Goal: Information Seeking & Learning: Learn about a topic

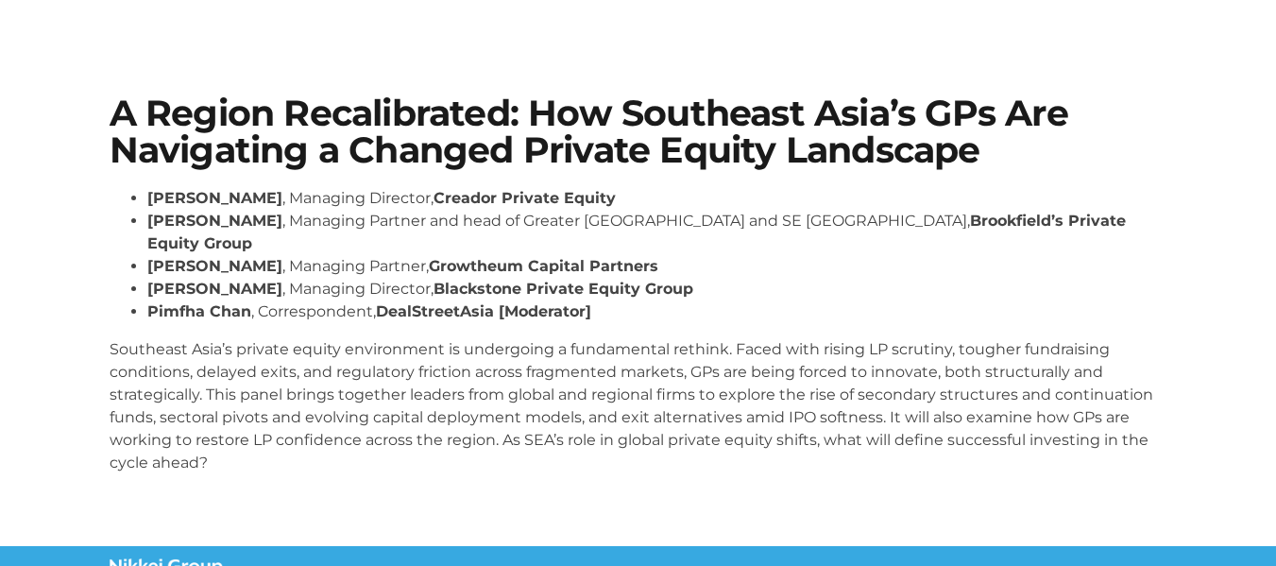
scroll to position [494, 0]
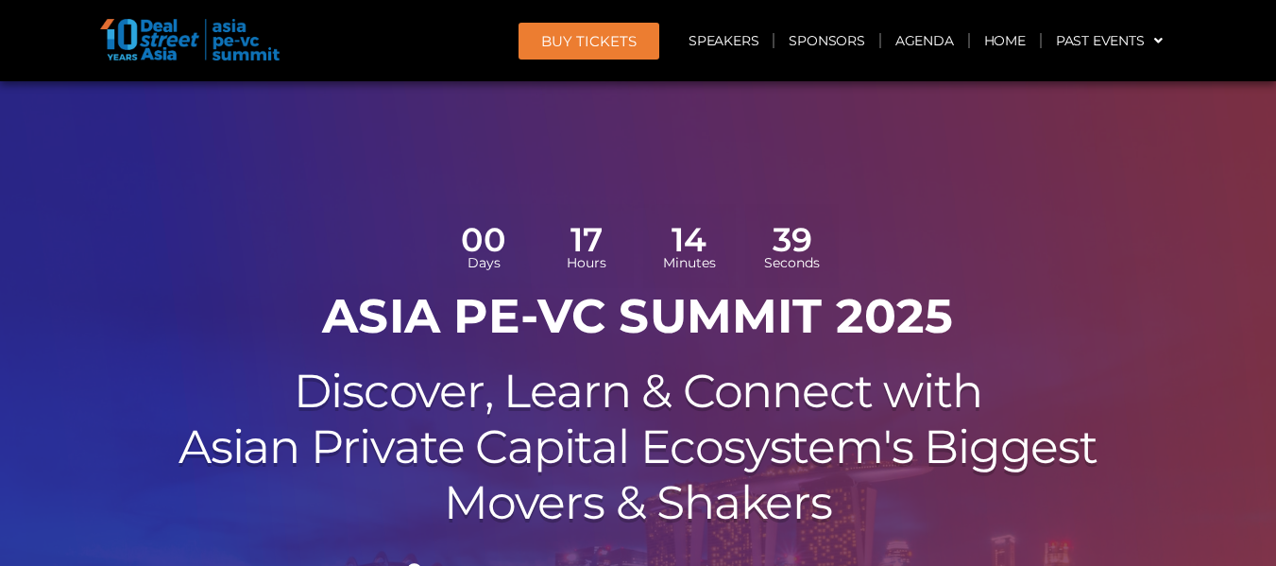
scroll to position [189, 0]
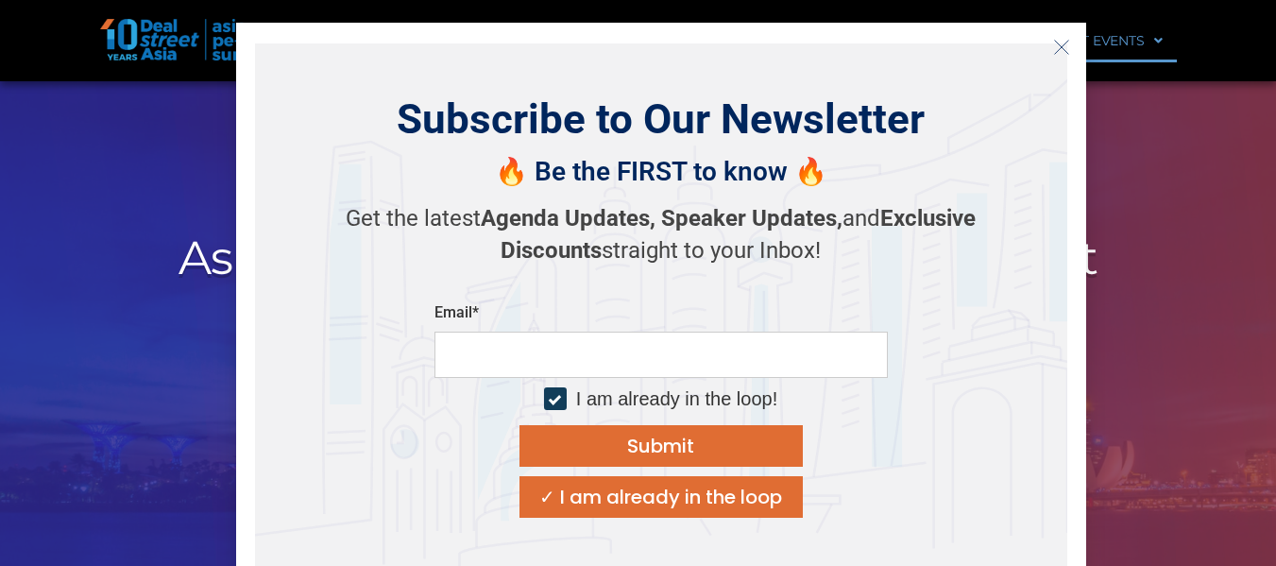
click at [1063, 44] on icon "Close" at bounding box center [1061, 47] width 17 height 17
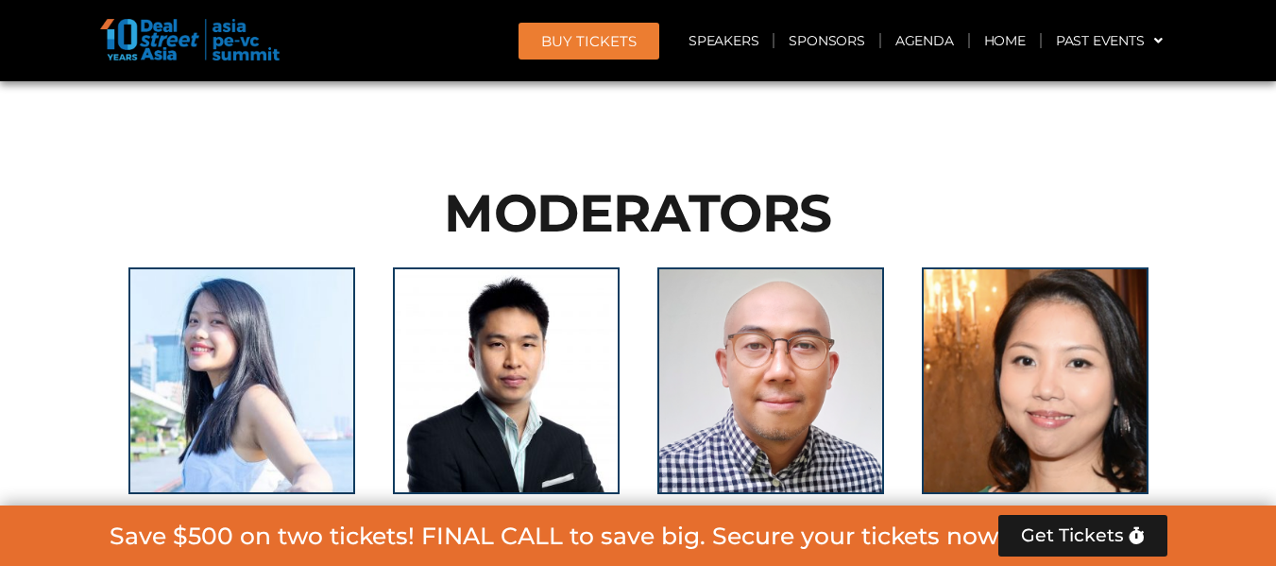
scroll to position [13978, 0]
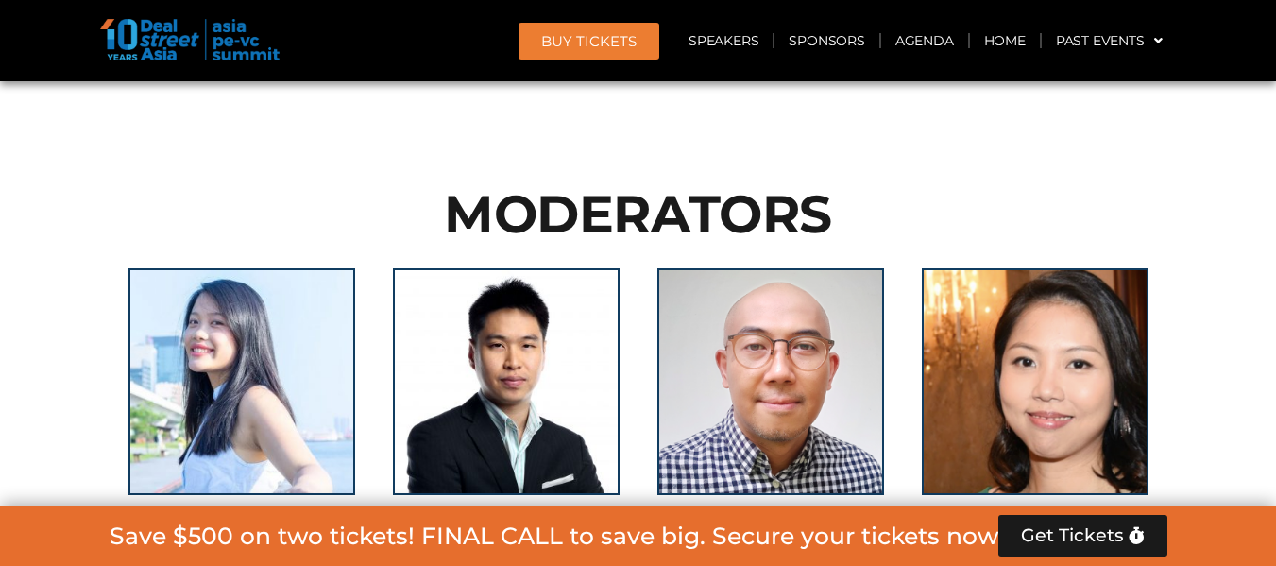
drag, startPoint x: 184, startPoint y: 358, endPoint x: 319, endPoint y: 358, distance: 135.1
click at [319, 533] on div "Stephanie Li" at bounding box center [242, 541] width 246 height 16
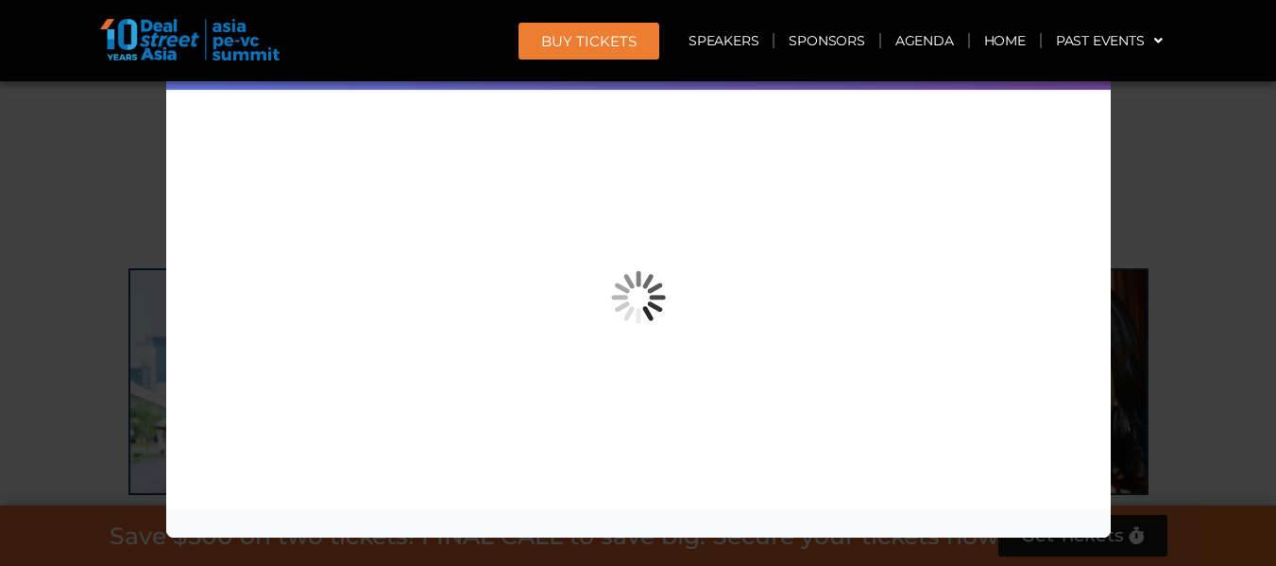
copy link "Stephanie Li"
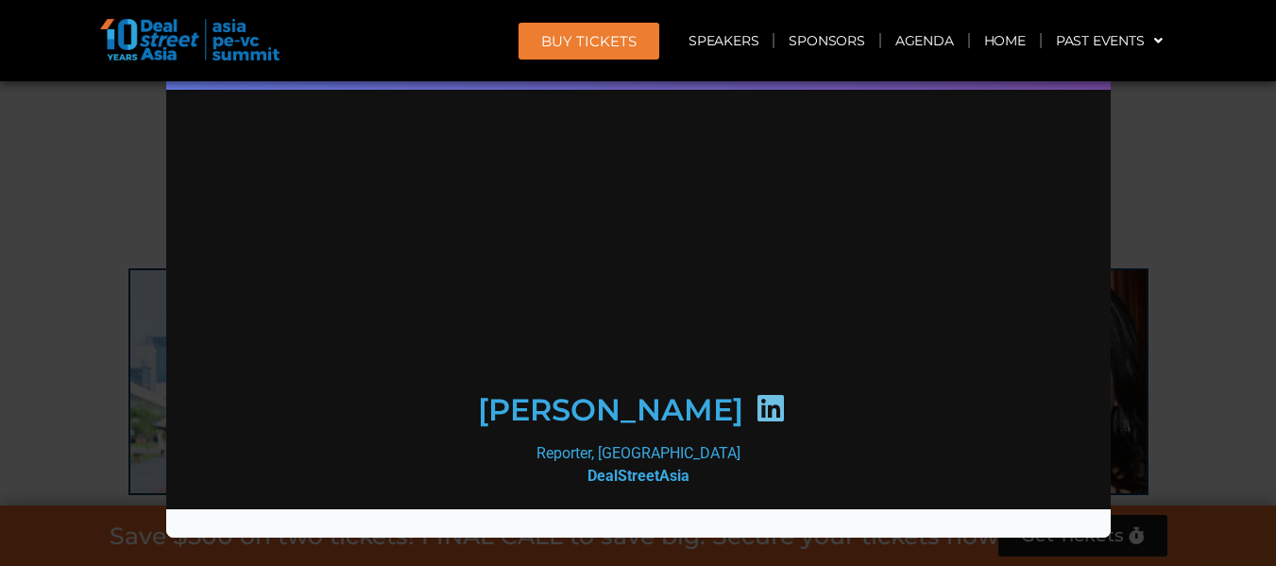
scroll to position [0, 0]
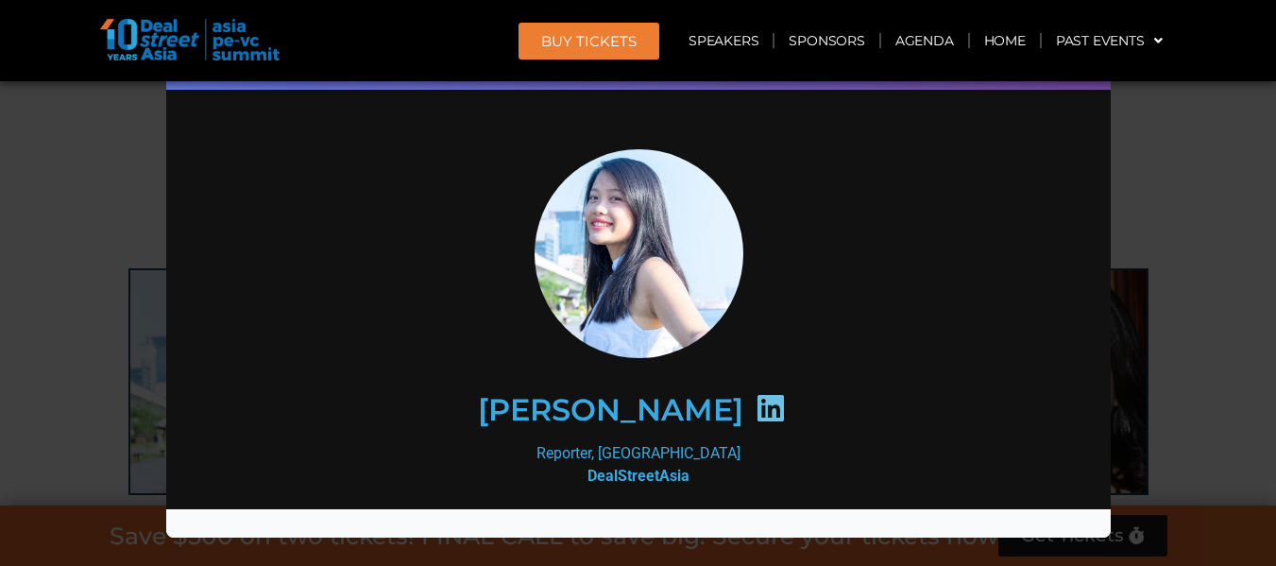
click at [755, 403] on icon at bounding box center [770, 407] width 30 height 30
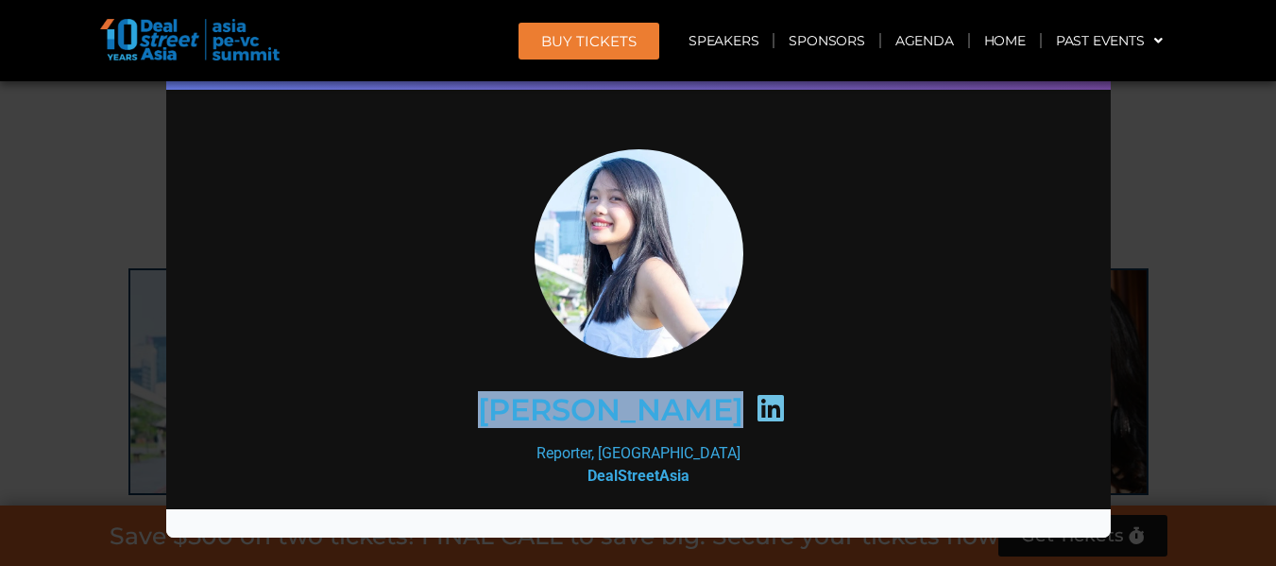
drag, startPoint x: 483, startPoint y: 401, endPoint x: 705, endPoint y: 405, distance: 222.0
click at [705, 405] on div "Stephanie Li" at bounding box center [637, 408] width 735 height 97
copy div "Stephanie Li"
click at [755, 406] on icon at bounding box center [770, 407] width 30 height 30
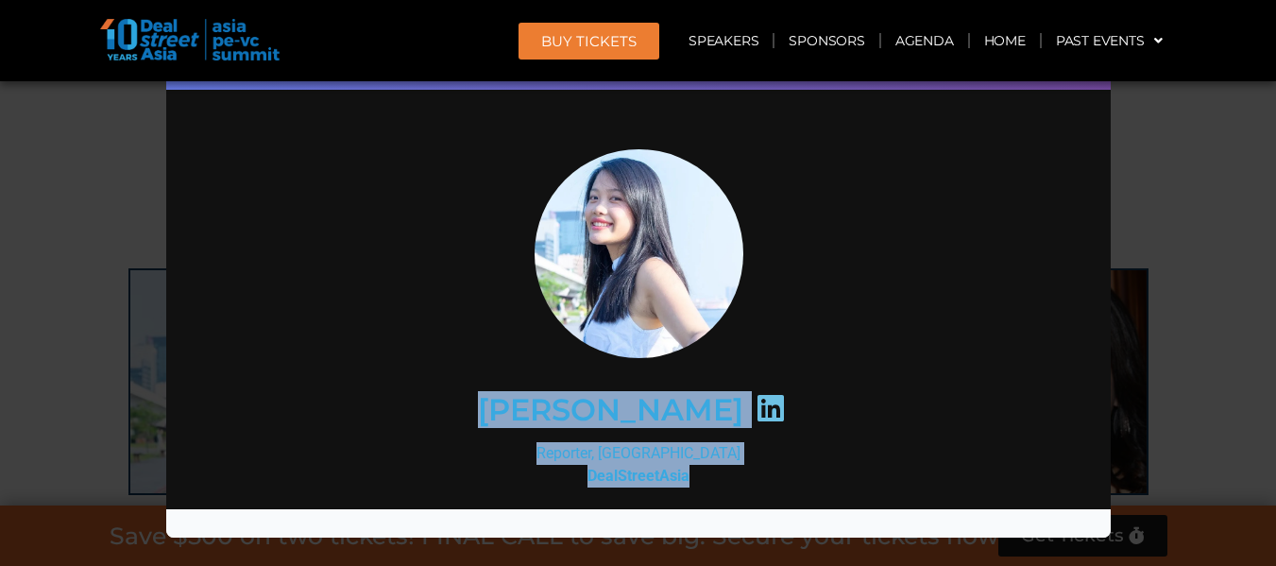
drag, startPoint x: 706, startPoint y: 468, endPoint x: 473, endPoint y: 402, distance: 241.6
copy div "Stephanie Li Reporter, Hong Kong DealStreetAsia"
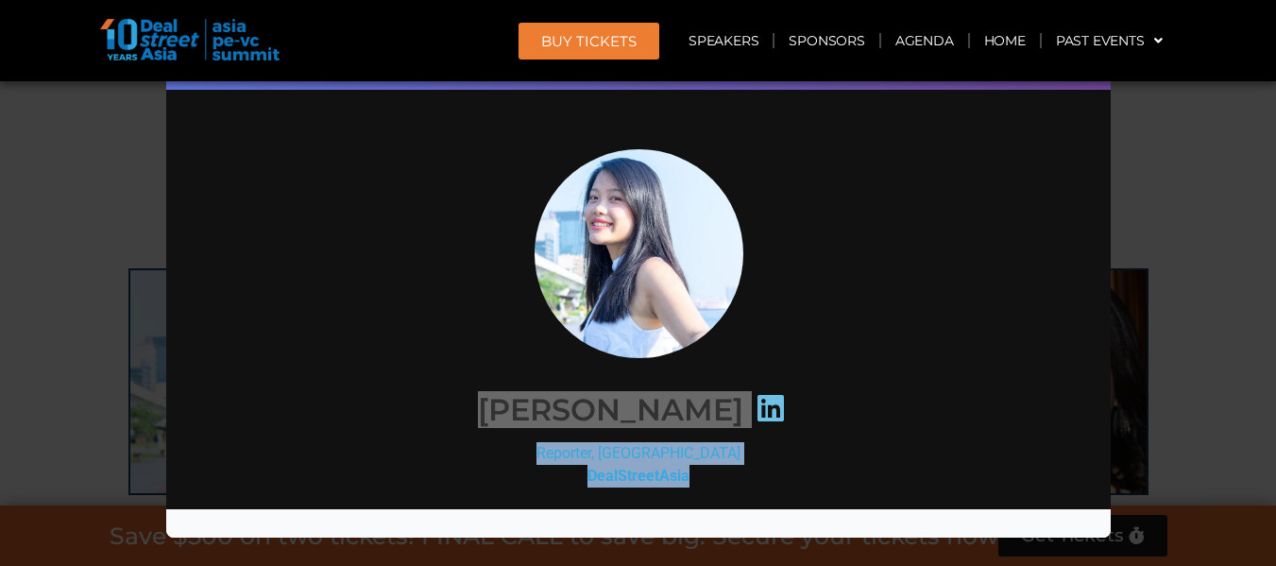
click at [1258, 237] on div "Speaker Profile ×" at bounding box center [638, 283] width 1276 height 566
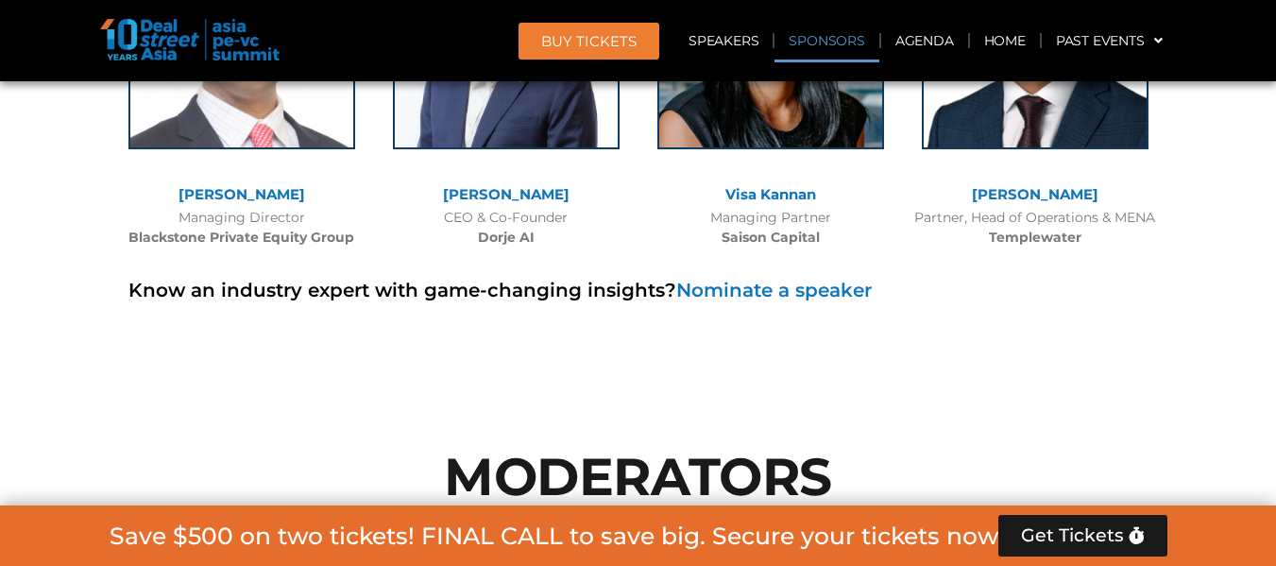
scroll to position [13600, 0]
